Goal: Transaction & Acquisition: Book appointment/travel/reservation

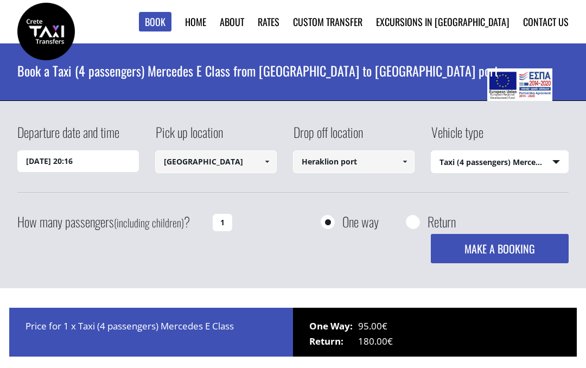
select select "540"
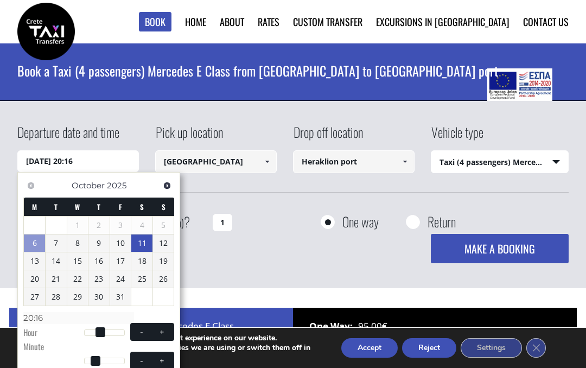
click at [144, 241] on link "11" at bounding box center [141, 242] width 21 height 17
type input "[DATE] 00:00"
click at [419, 117] on div "Departure date and time [DATE] 00:00 Pick up location [GEOGRAPHIC_DATA] Select …" at bounding box center [293, 195] width 586 height 188
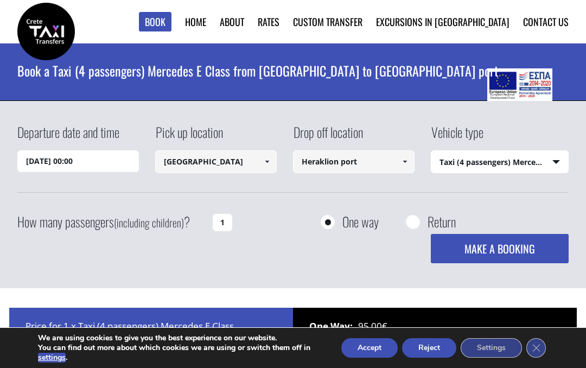
click at [558, 162] on select "Select vehicle type Taxi (4 passengers) Mercedes E Class Mini Van (7 passengers…" at bounding box center [499, 162] width 137 height 23
click at [224, 222] on input "1" at bounding box center [223, 222] width 20 height 17
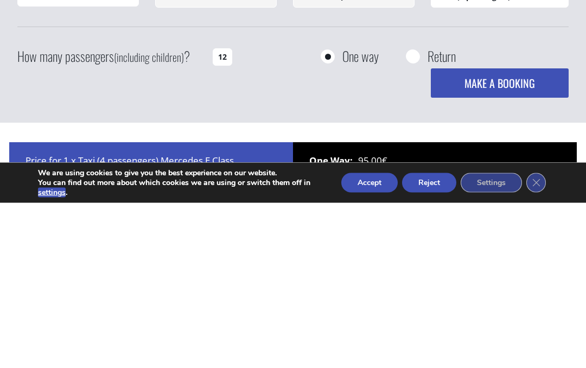
type input "1"
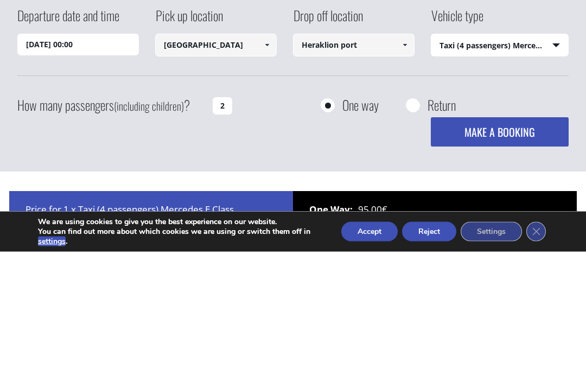
type input "2"
click at [97, 150] on input "[DATE] 00:00" at bounding box center [77, 161] width 121 height 22
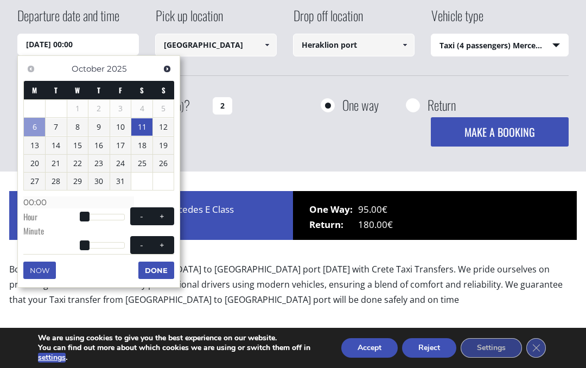
click at [165, 214] on span at bounding box center [162, 216] width 9 height 9
type input "[DATE] 01:00"
type input "01:00"
click at [165, 214] on span at bounding box center [162, 216] width 9 height 9
type input "[DATE] 02:00"
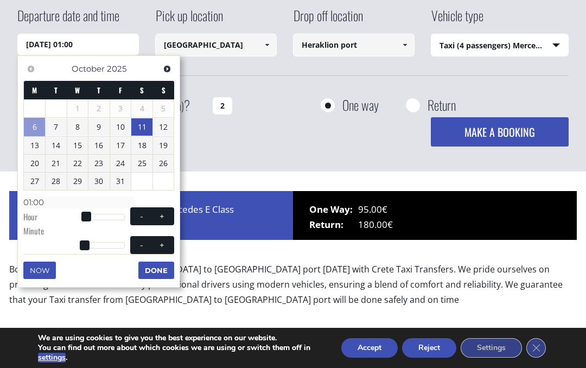
type input "02:00"
click at [165, 214] on span at bounding box center [162, 216] width 9 height 9
type input "[DATE] 03:00"
type input "03:00"
click at [165, 213] on span at bounding box center [162, 216] width 9 height 9
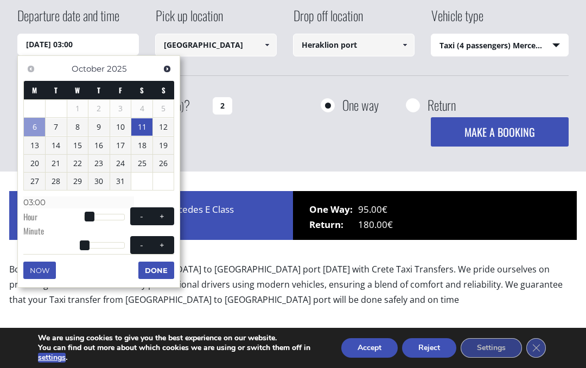
type input "[DATE] 04:00"
type input "04:00"
click at [166, 213] on span at bounding box center [162, 216] width 9 height 9
type input "[DATE] 05:00"
type input "05:00"
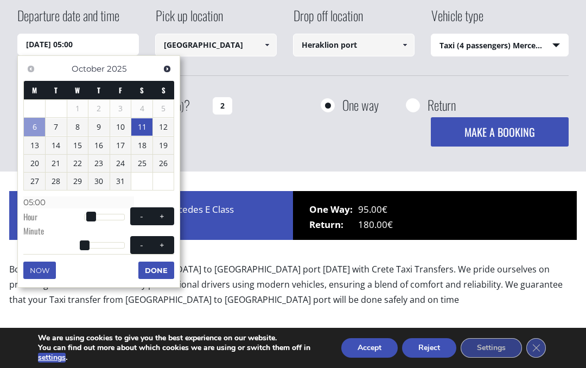
click at [166, 213] on span at bounding box center [162, 216] width 9 height 9
type input "[DATE] 06:00"
type input "06:00"
click at [167, 214] on button "+" at bounding box center [162, 216] width 20 height 10
type input "[DATE] 07:00"
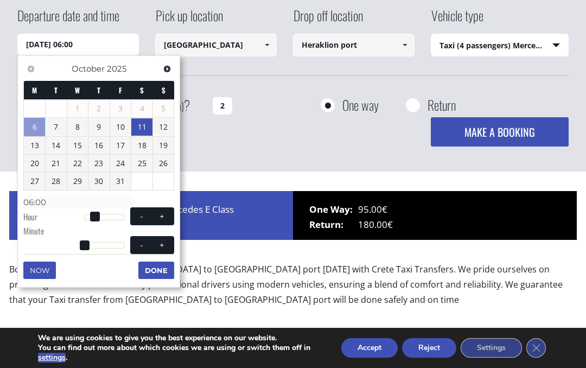
type input "07:00"
click at [170, 214] on button "+" at bounding box center [162, 216] width 20 height 10
type input "[DATE] 08:00"
type input "08:00"
click at [161, 267] on button "Done" at bounding box center [156, 269] width 36 height 17
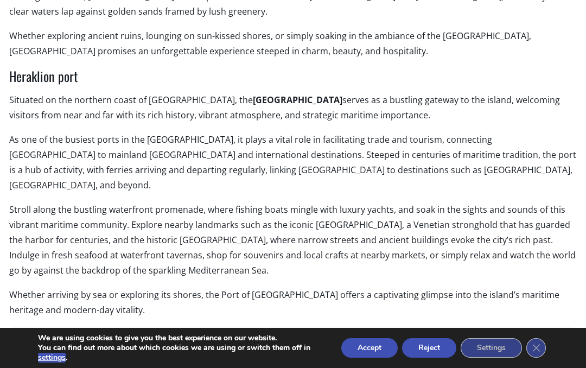
scroll to position [654, 0]
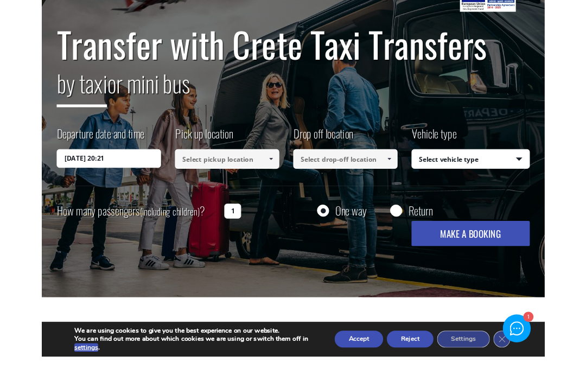
scroll to position [74, 0]
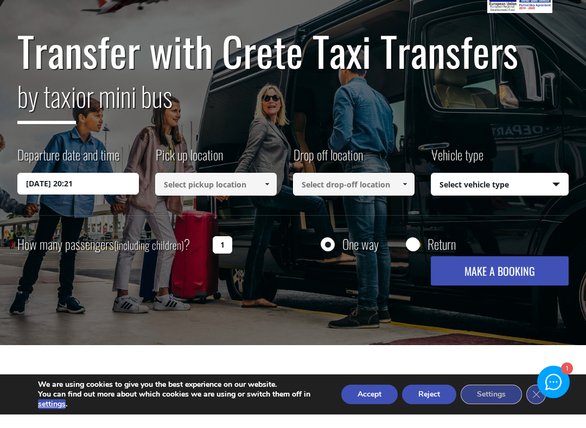
click at [99, 187] on input "06/10/2025 20:21" at bounding box center [77, 198] width 121 height 22
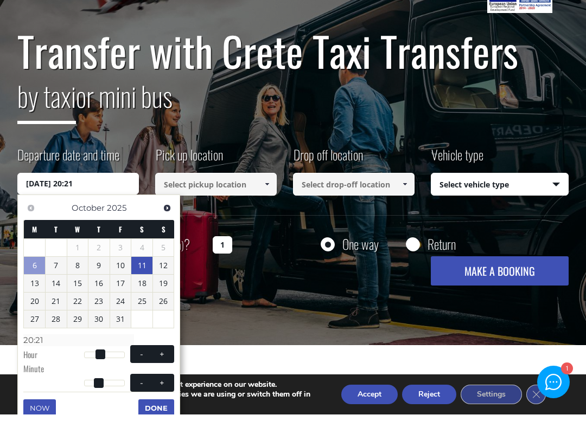
click at [145, 271] on link "11" at bounding box center [141, 279] width 21 height 17
click at [164, 365] on span at bounding box center [162, 369] width 9 height 9
type input "[DATE] 01:00"
type input "01:00"
click at [163, 365] on span at bounding box center [162, 369] width 9 height 9
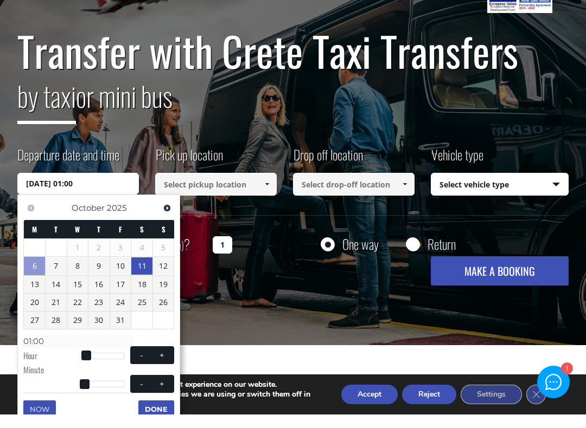
type input "[DATE] 02:00"
type input "02:00"
click at [163, 365] on span at bounding box center [162, 369] width 9 height 9
type input "[DATE] 03:00"
type input "03:00"
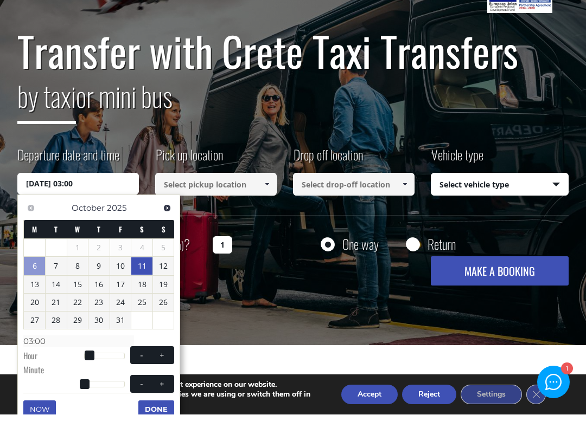
click at [163, 365] on span at bounding box center [162, 369] width 9 height 9
type input "[DATE] 04:00"
type input "04:00"
click at [165, 365] on span at bounding box center [162, 369] width 9 height 9
type input "[DATE] 05:00"
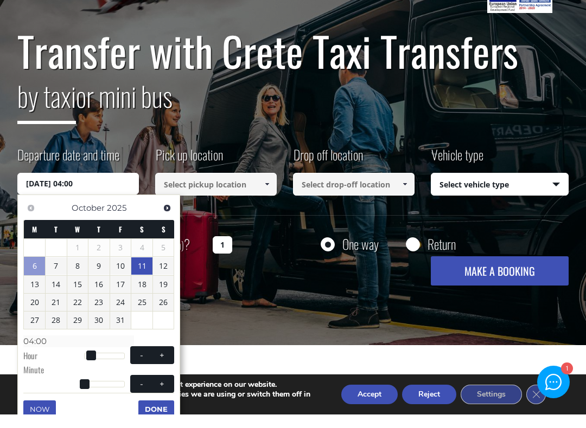
type input "05:00"
click at [164, 365] on span at bounding box center [162, 369] width 9 height 9
type input "[DATE] 06:00"
type input "06:00"
click at [165, 365] on span at bounding box center [162, 369] width 9 height 9
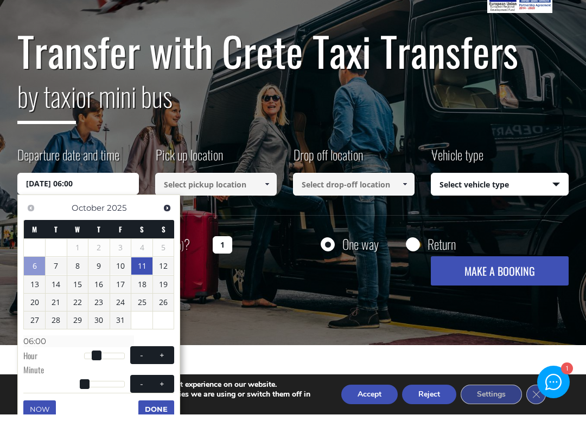
type input "[DATE] 07:00"
type input "07:00"
click at [164, 365] on span at bounding box center [162, 369] width 9 height 9
type input "[DATE] 08:00"
type input "08:00"
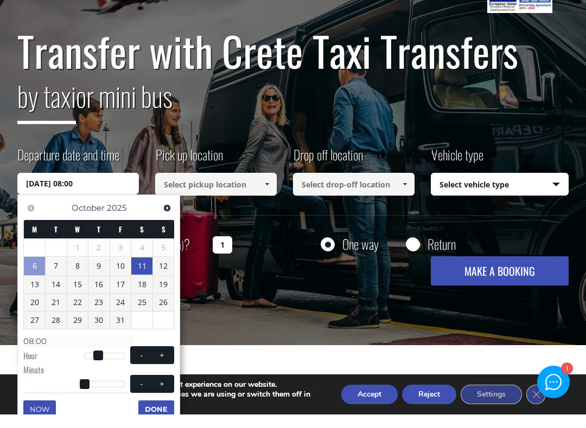
click at [270, 194] on span at bounding box center [266, 198] width 9 height 9
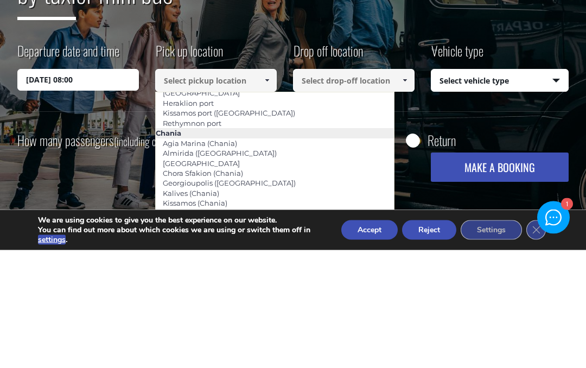
scroll to position [34, 0]
click at [209, 234] on link "Rethymnon port" at bounding box center [192, 241] width 73 height 15
type input "Rethymnon port"
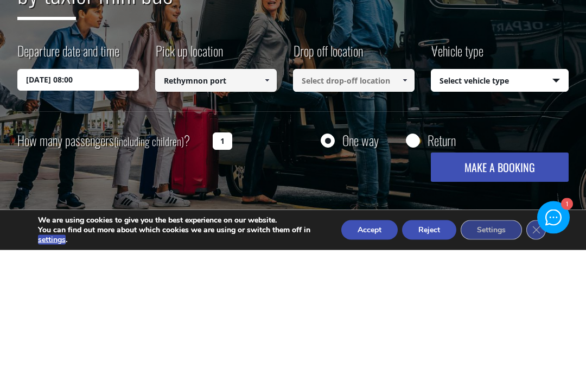
click at [403, 194] on span at bounding box center [404, 198] width 9 height 9
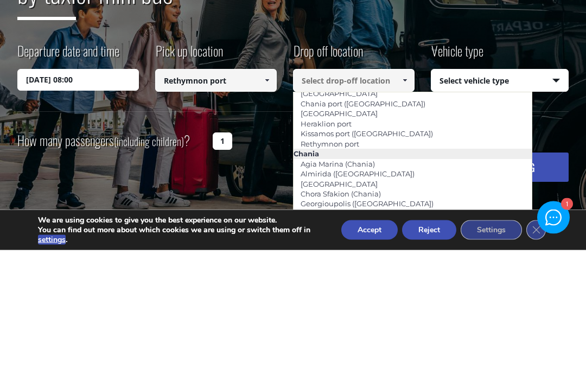
scroll to position [14, 0]
click at [362, 223] on link "[GEOGRAPHIC_DATA]" at bounding box center [338, 230] width 91 height 15
type input "[GEOGRAPHIC_DATA]"
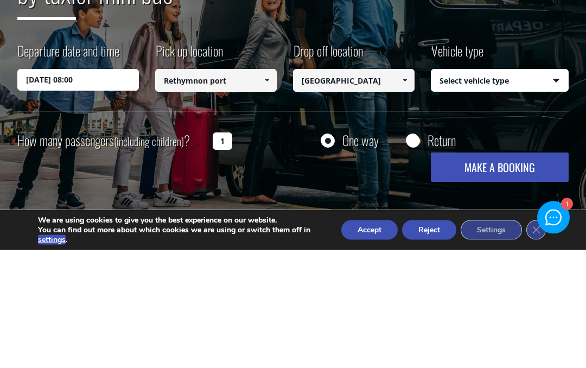
click at [554, 188] on select "Select vehicle type Taxi (4 passengers) Mercedes E Class Mini Van (7 passengers…" at bounding box center [499, 199] width 137 height 23
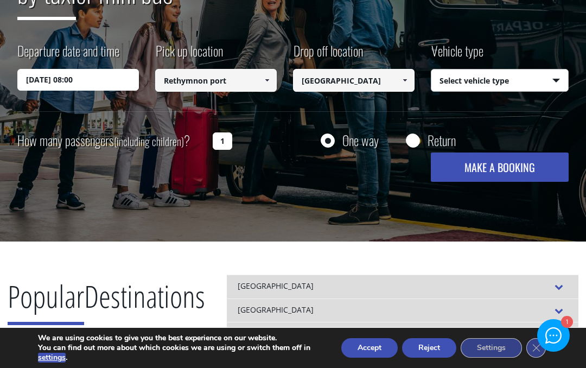
select select "540"
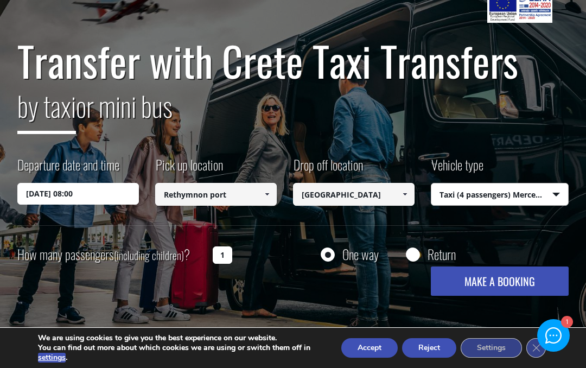
scroll to position [76, 0]
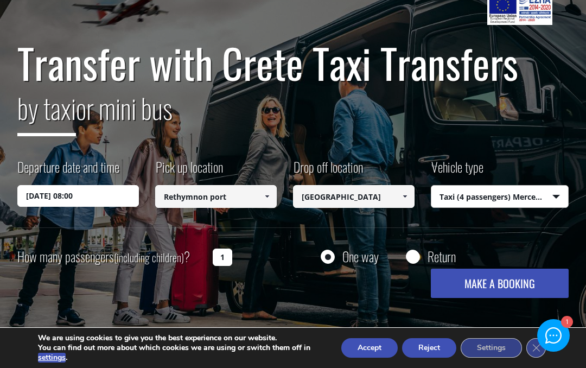
click at [225, 254] on input "1" at bounding box center [223, 256] width 20 height 17
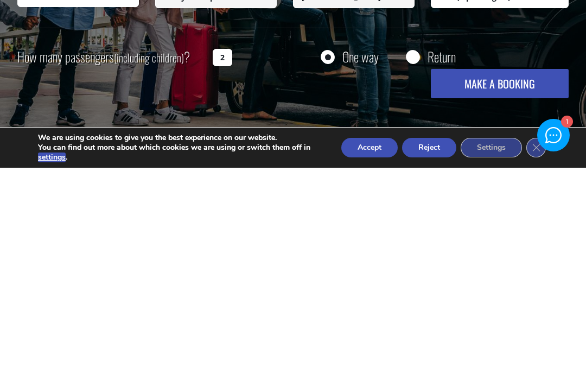
type input "2"
click at [499, 269] on button "MAKE A BOOKING" at bounding box center [500, 283] width 138 height 29
